Goal: Transaction & Acquisition: Book appointment/travel/reservation

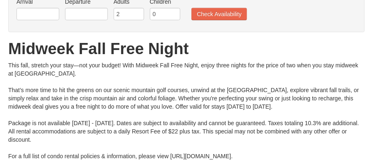
scroll to position [2, 0]
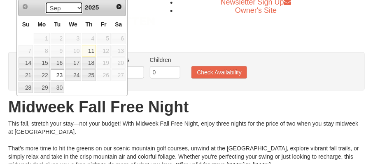
click at [79, 8] on select "Sep Oct Nov Dec" at bounding box center [64, 8] width 38 height 12
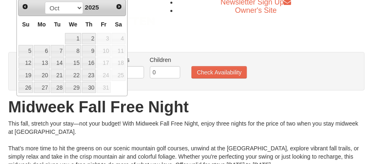
click at [105, 50] on span "10" at bounding box center [104, 51] width 14 height 12
click at [92, 49] on link "9" at bounding box center [89, 51] width 14 height 12
type input "[DATE]"
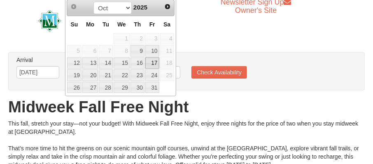
click at [154, 63] on link "17" at bounding box center [153, 63] width 14 height 12
type input "[DATE]"
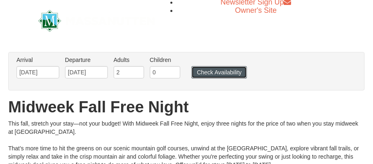
click at [205, 69] on button "Check Availability" at bounding box center [220, 72] width 56 height 12
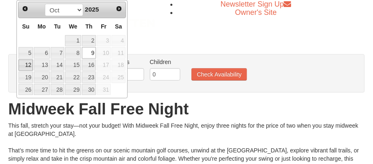
click at [26, 65] on link "12" at bounding box center [26, 65] width 14 height 12
type input "[DATE]"
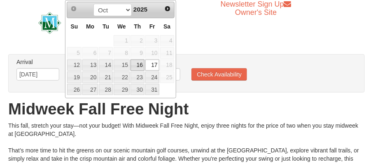
click at [141, 65] on link "16" at bounding box center [138, 65] width 14 height 12
type input "[DATE]"
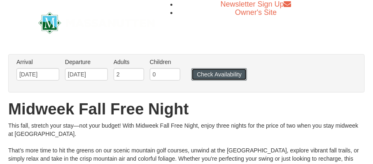
click at [219, 70] on button "Check Availability" at bounding box center [220, 74] width 56 height 12
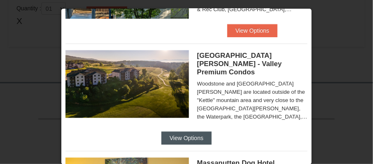
scroll to position [519, 0]
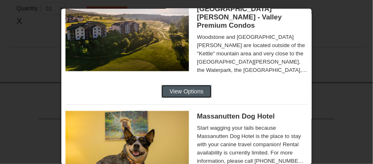
click at [212, 85] on button "View Options" at bounding box center [187, 91] width 50 height 13
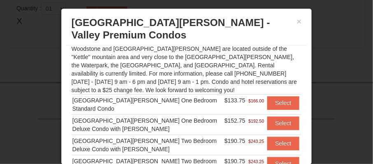
scroll to position [82, 0]
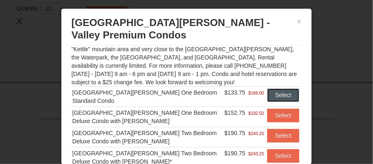
click at [272, 94] on button "Select" at bounding box center [284, 94] width 33 height 13
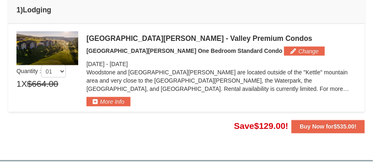
scroll to position [258, 0]
